Goal: Task Accomplishment & Management: Manage account settings

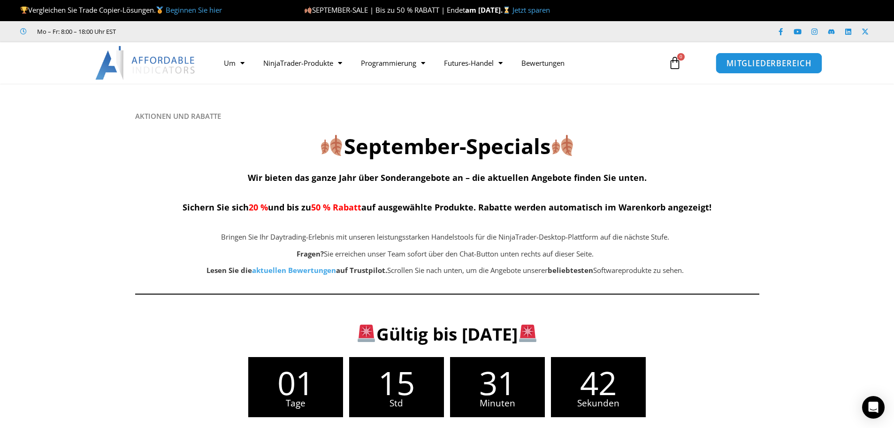
click at [772, 66] on font "MITGLIEDERBEREICH" at bounding box center [769, 62] width 85 height 10
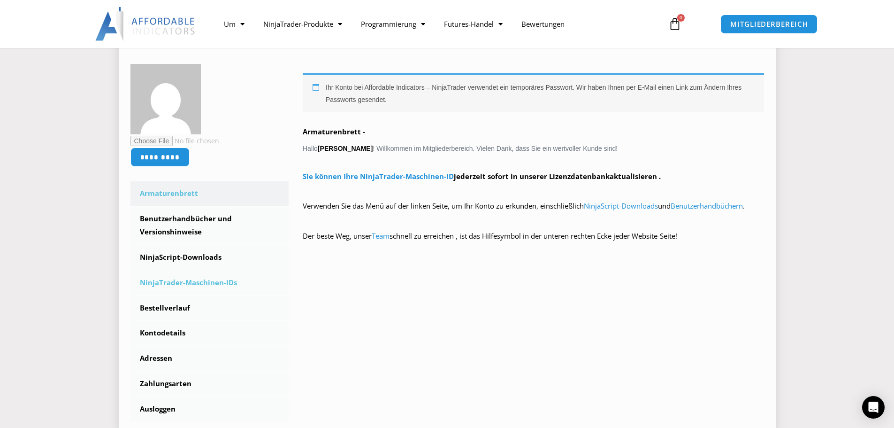
scroll to position [188, 0]
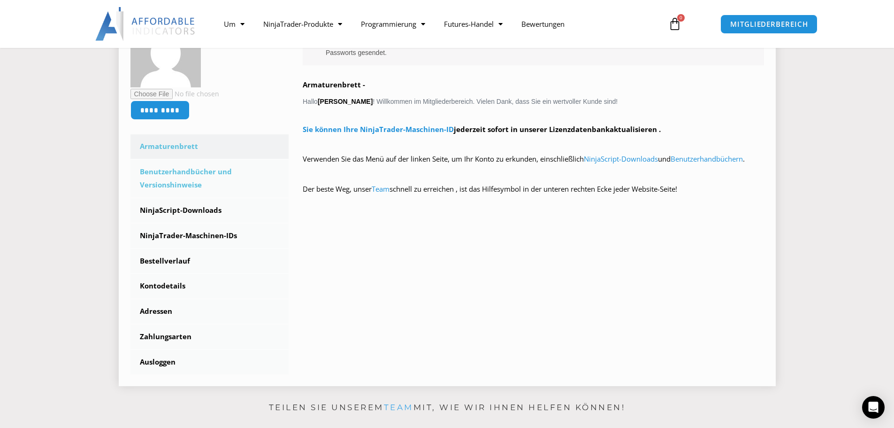
click at [176, 175] on font "Benutzerhandbücher und Versionshinweise" at bounding box center [186, 178] width 92 height 23
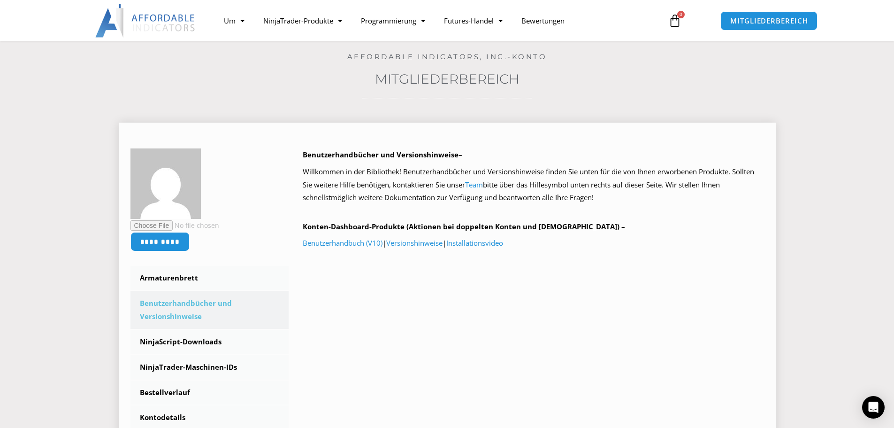
scroll to position [94, 0]
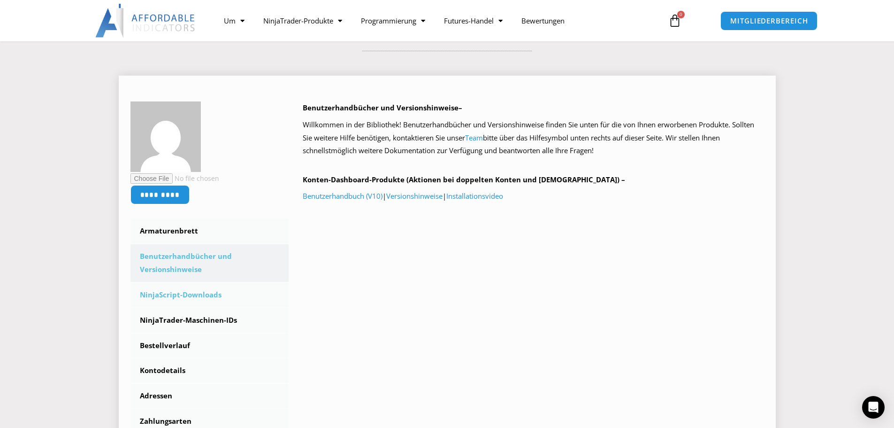
click at [179, 293] on font "NinjaScript-Downloads" at bounding box center [181, 294] width 82 height 9
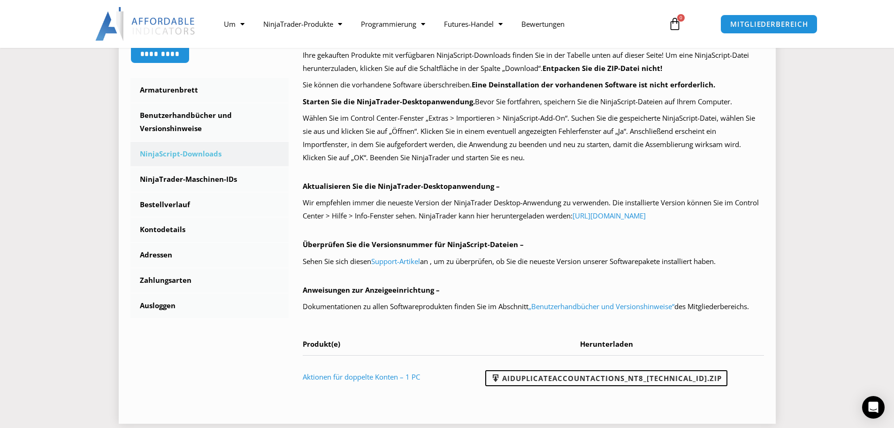
scroll to position [282, 0]
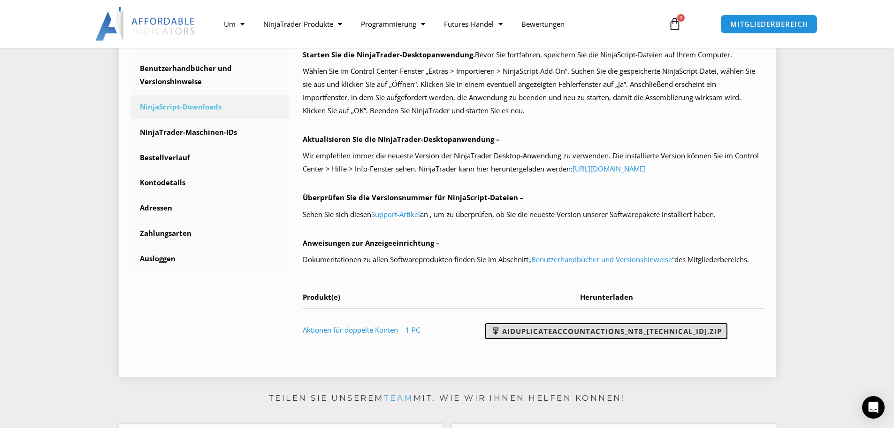
click at [585, 327] on font "AIDuplicateAccountActions_NT8_[TECHNICAL_ID].zip" at bounding box center [612, 330] width 220 height 9
click at [838, 185] on section "********* Armaturenbrett Abonnements Benutzerhandbücher und Versionshinweise Ni…" at bounding box center [446, 129] width 847 height 510
click at [248, 103] on link "NinjaScript-Downloads" at bounding box center [209, 107] width 159 height 24
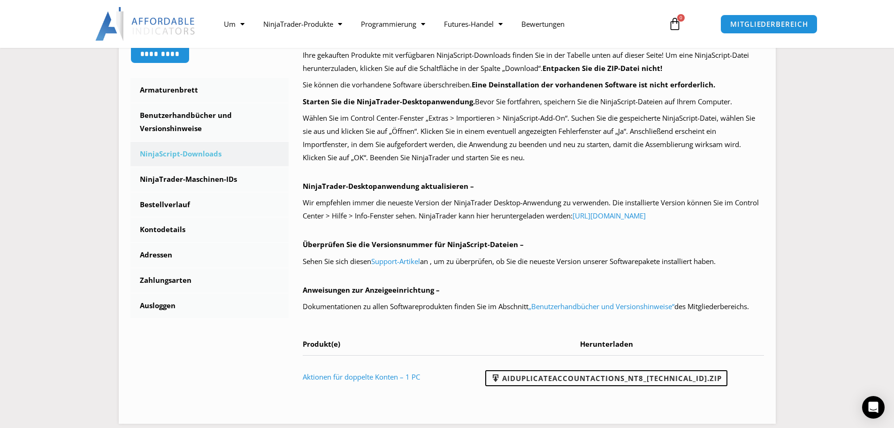
scroll to position [141, 0]
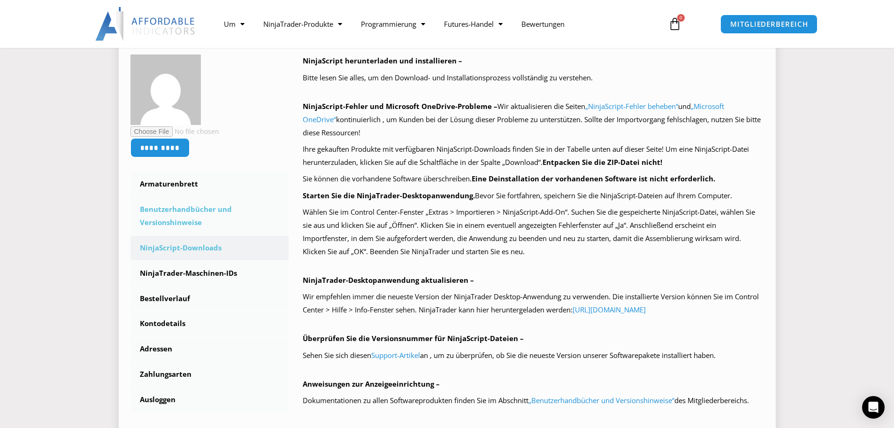
click at [175, 210] on font "Benutzerhandbücher und Versionshinweise" at bounding box center [186, 215] width 92 height 23
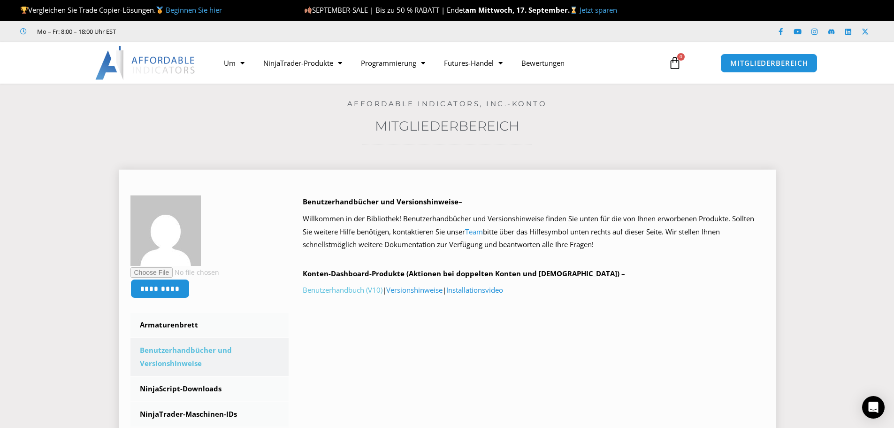
click at [339, 290] on font "Benutzerhandbuch (V10)" at bounding box center [343, 289] width 80 height 9
click at [471, 289] on font "Installationsvideo" at bounding box center [474, 289] width 57 height 9
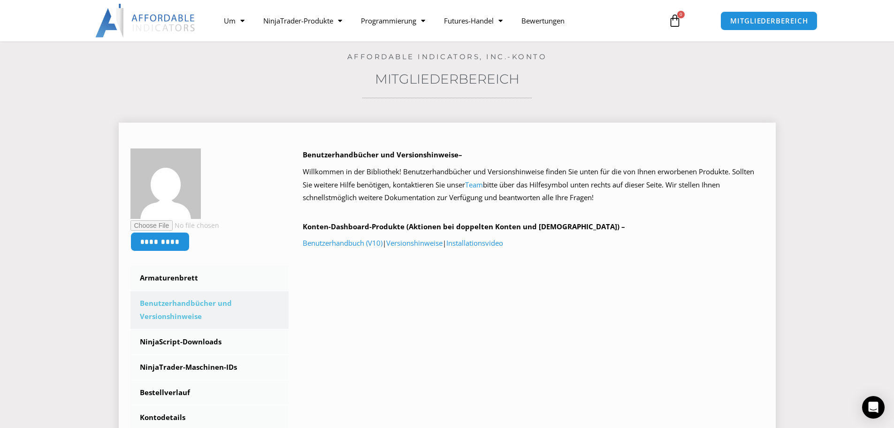
scroll to position [94, 0]
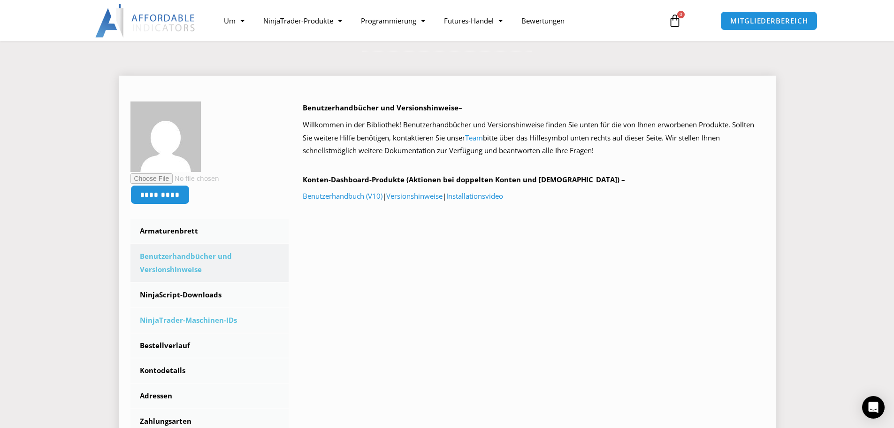
click at [199, 320] on font "NinjaTrader-Maschinen-IDs" at bounding box center [188, 319] width 97 height 9
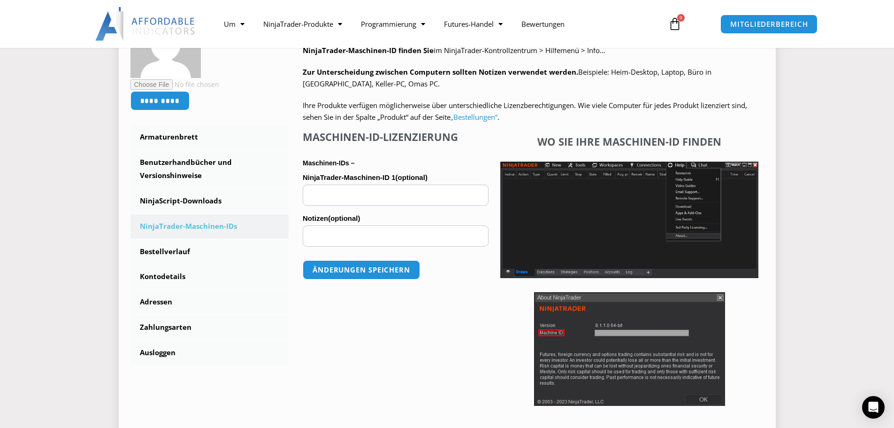
scroll to position [235, 0]
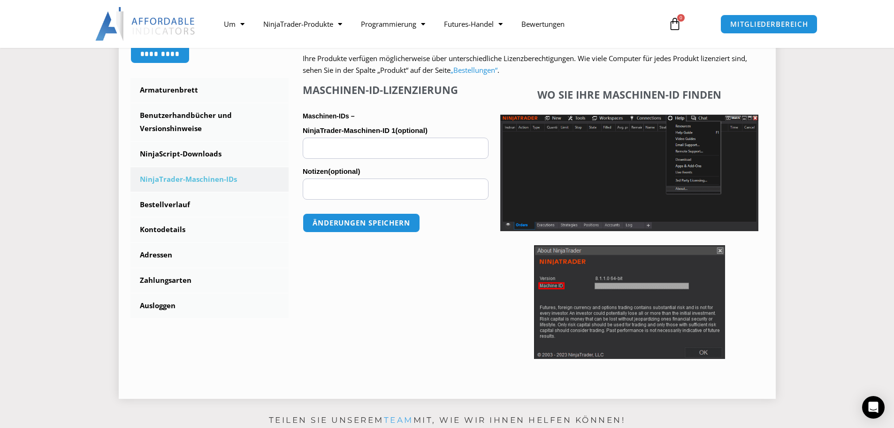
click at [360, 149] on input "NinjaTrader-Maschinen-ID 1 (optional)" at bounding box center [396, 148] width 186 height 21
